Goal: Complete application form

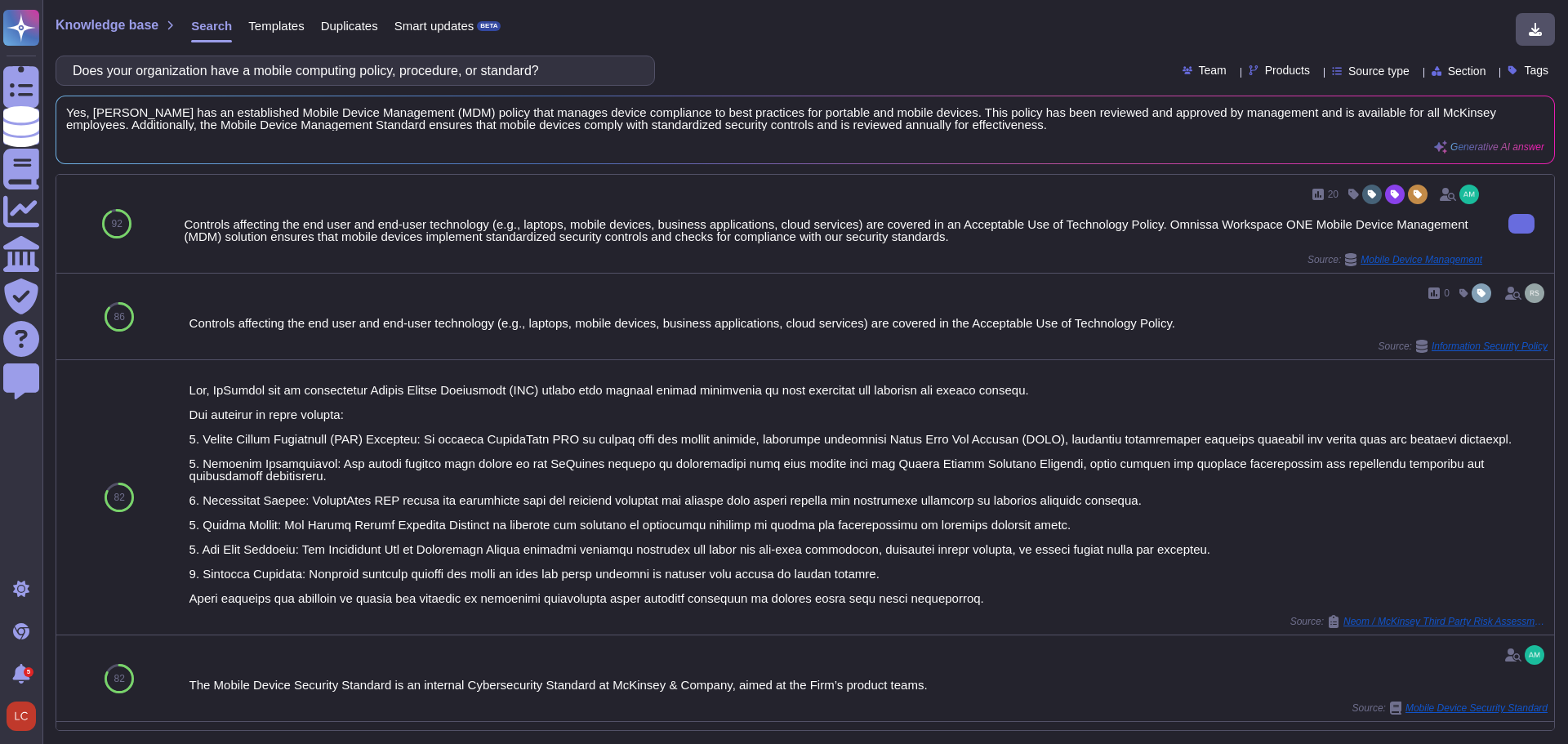
type input "Does your organization have a mobile computing policy, procedure, or standard?"
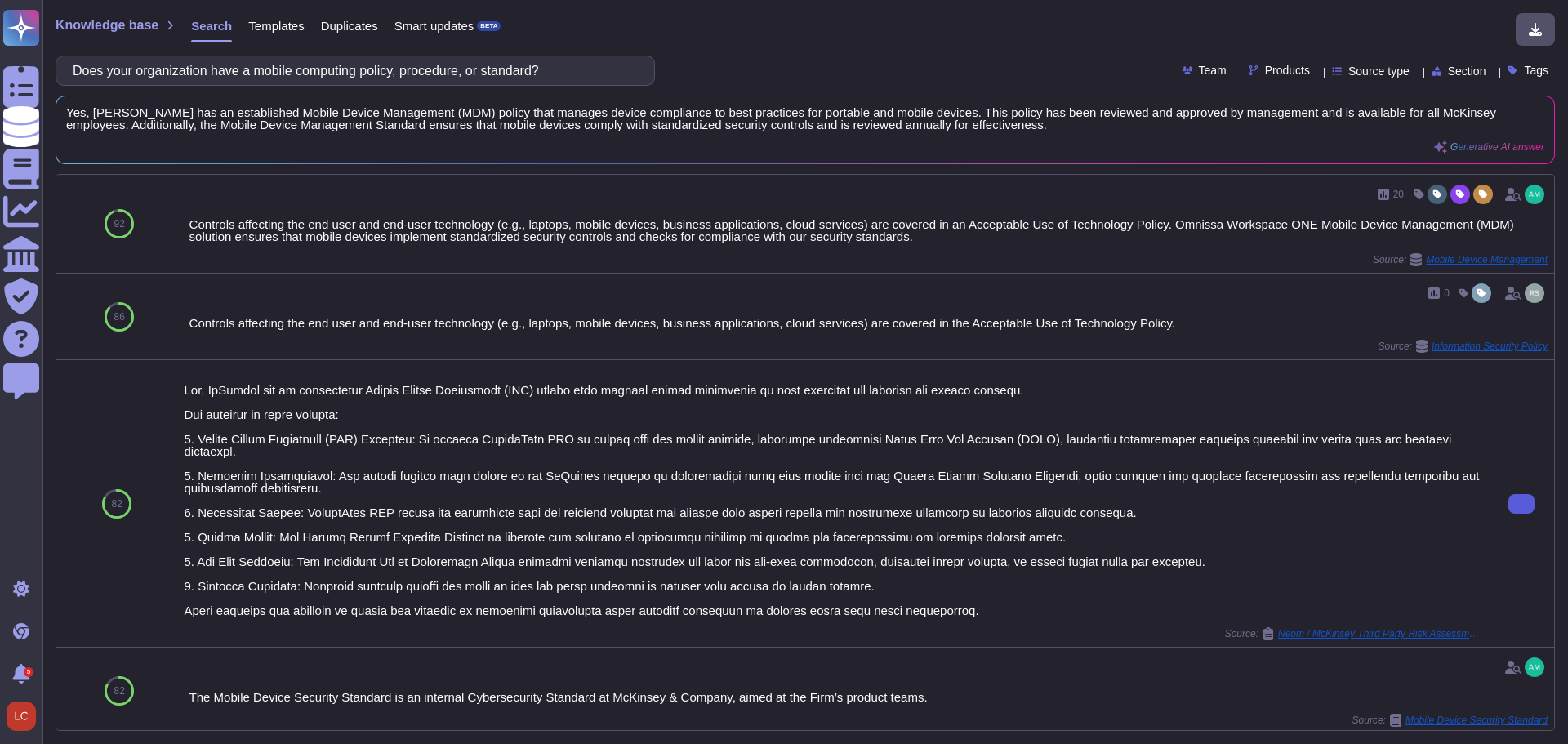
click at [1522, 504] on icon at bounding box center [1522, 504] width 0 height 0
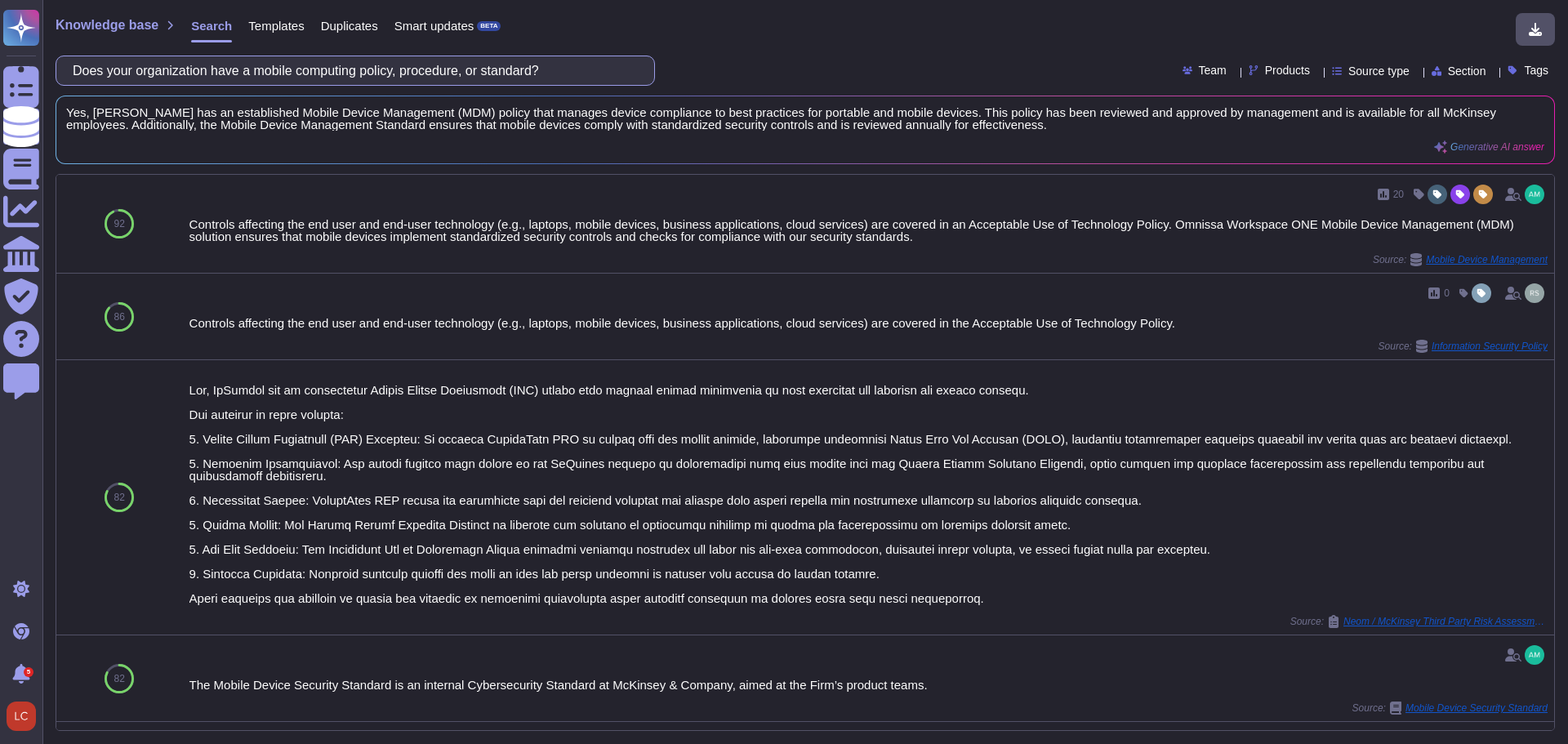
click at [286, 71] on input "Does your organization have a mobile computing policy, procedure, or standard?" at bounding box center [351, 71] width 573 height 28
paste input "maintain network dataflow diagrams for each of your clients"
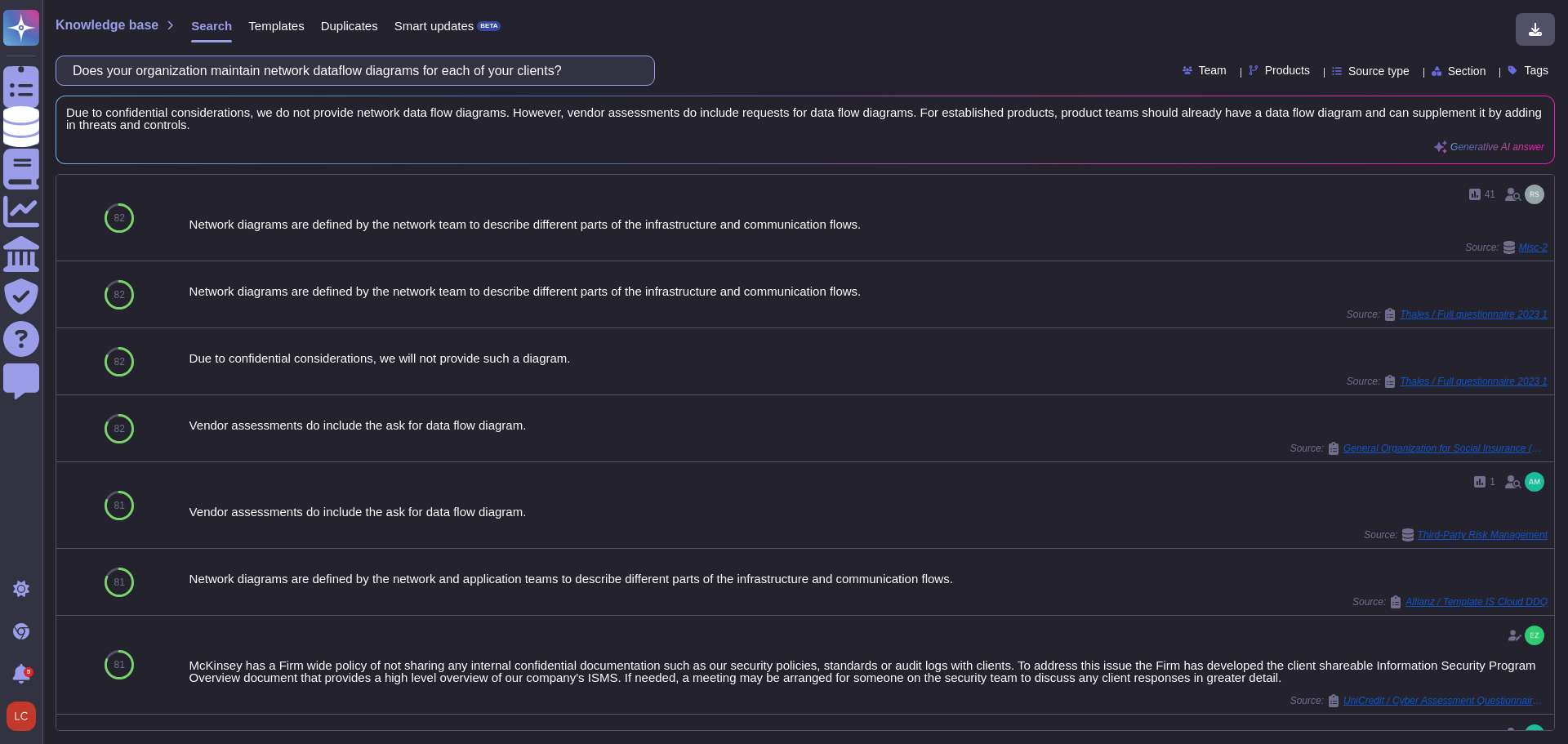
paste input "recertify firewall rules at least every 12 months or as a result of a significa…"
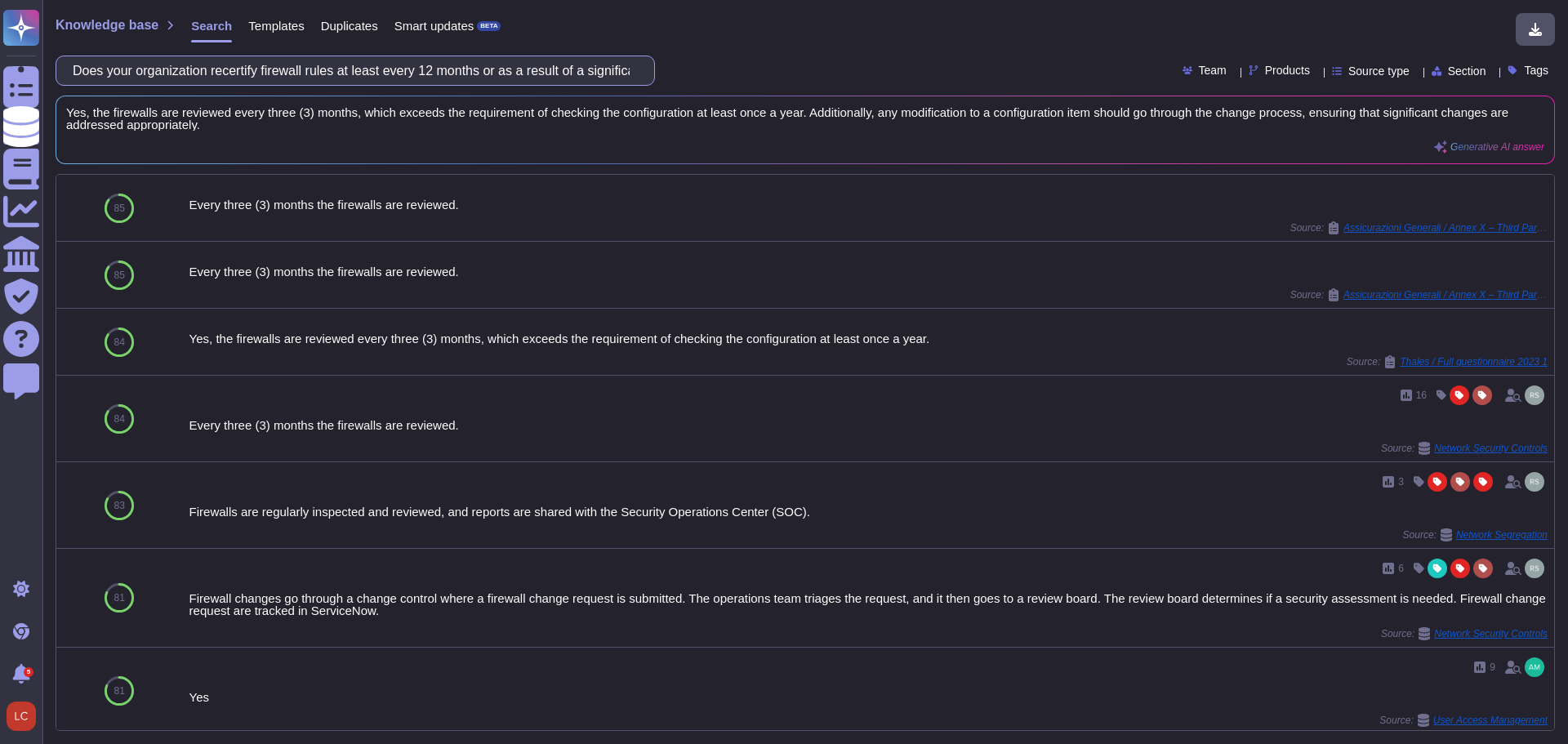
click at [315, 71] on input "Does your organization recertify firewall rules at least every 12 months or as …" at bounding box center [351, 71] width 573 height 28
paste input "configure network devices and gateways to "deny all""
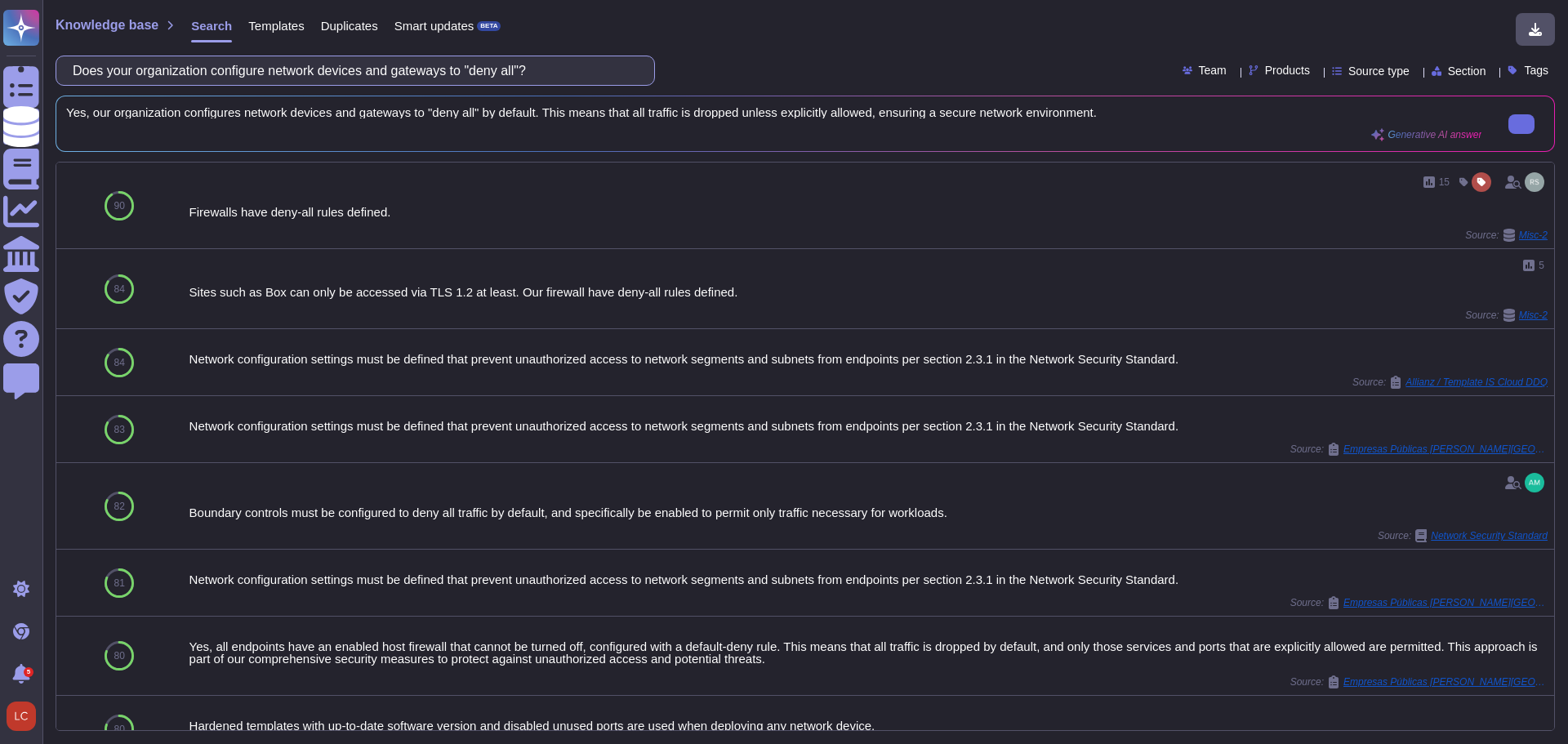
paste input "use a unified agent to detect company controlled assets that are non-compliant …"
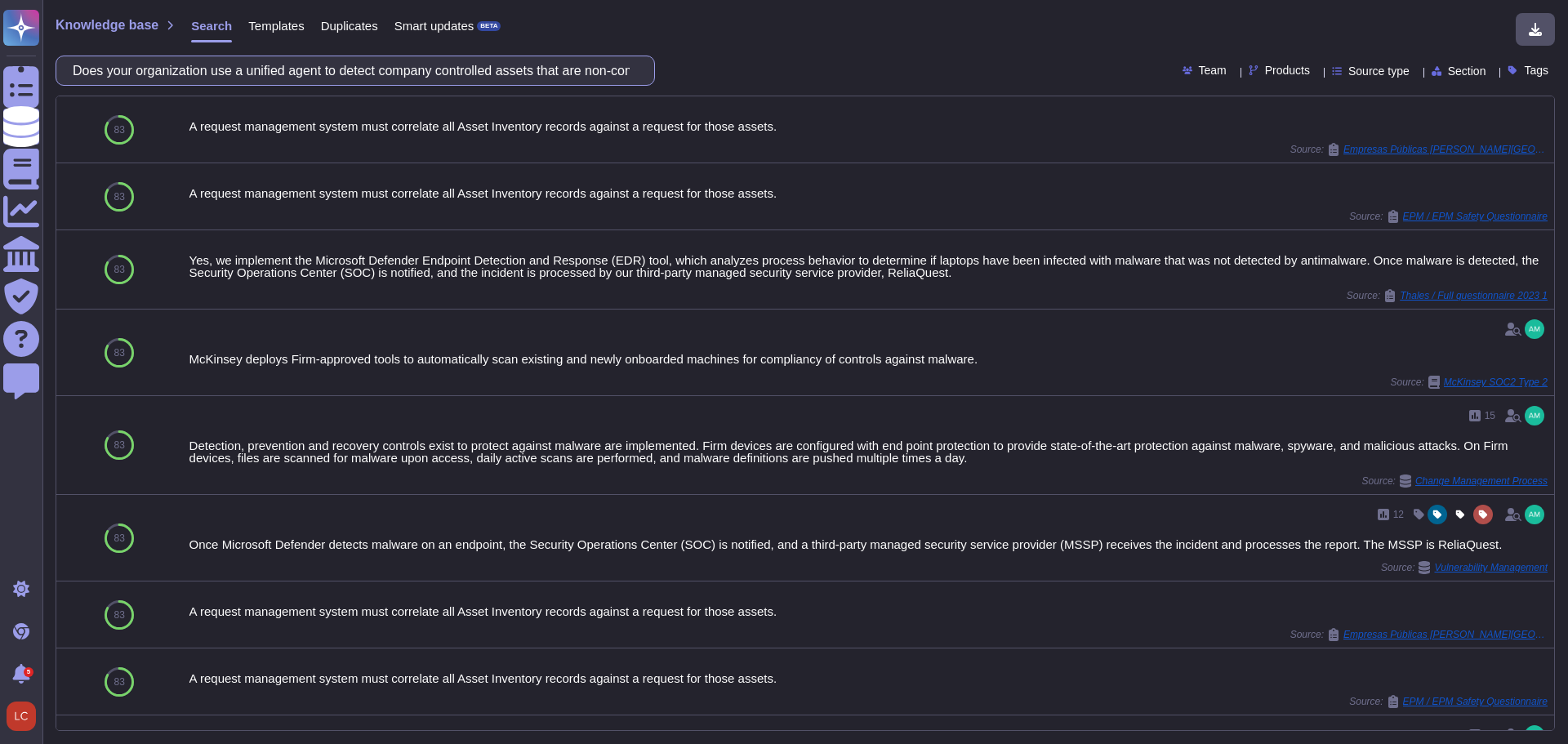
click at [587, 65] on input "Does your organization use a unified agent to detect company controlled assets …" at bounding box center [351, 71] width 573 height 28
paste input "authenticate and terminate all inbound network and application traffic within a…"
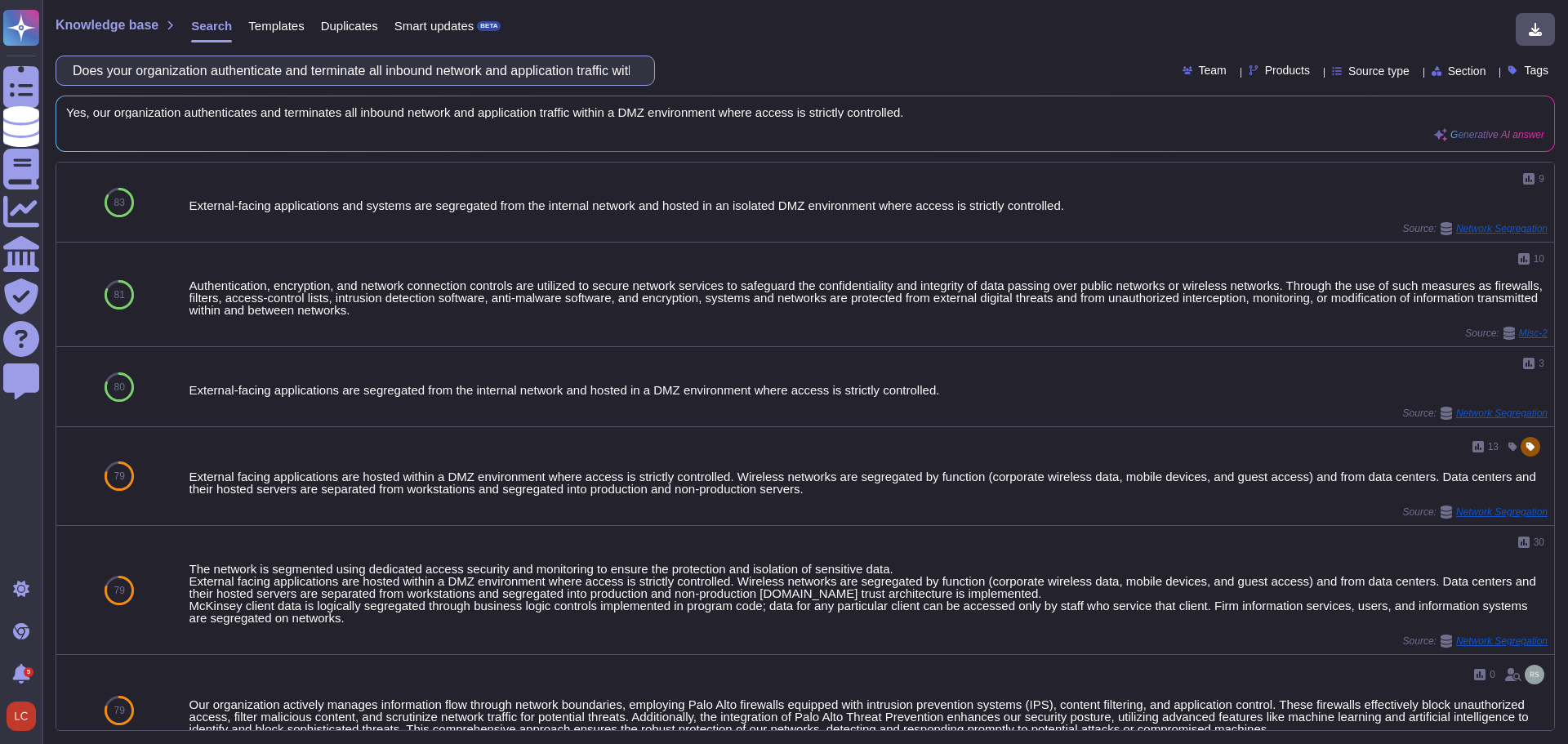
click at [416, 73] on input "Does your organization authenticate and terminate all inbound network and appli…" at bounding box center [351, 71] width 573 height 28
paste input "Physical access system logs retained"
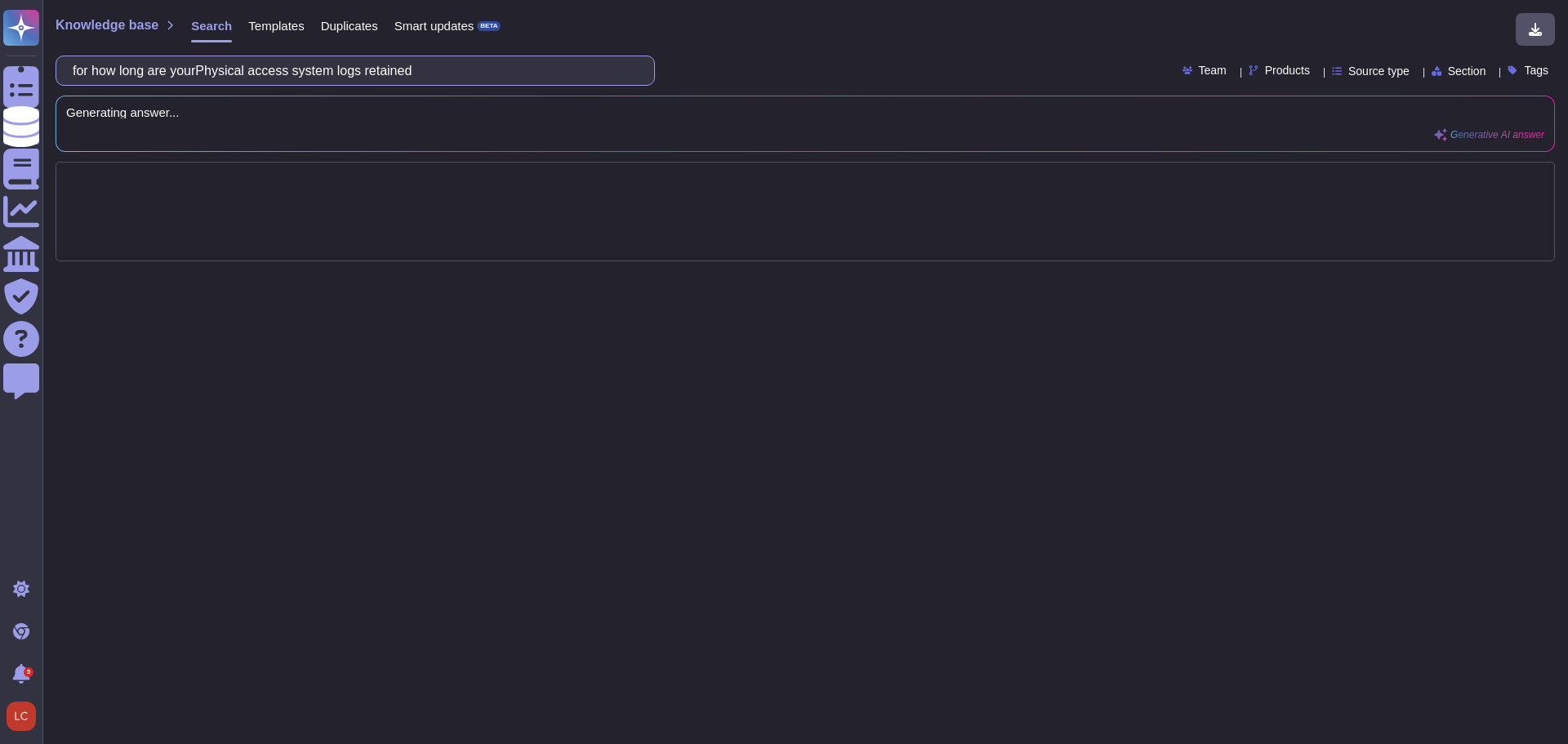
type input "for how long are your Physical access system logs retained"
